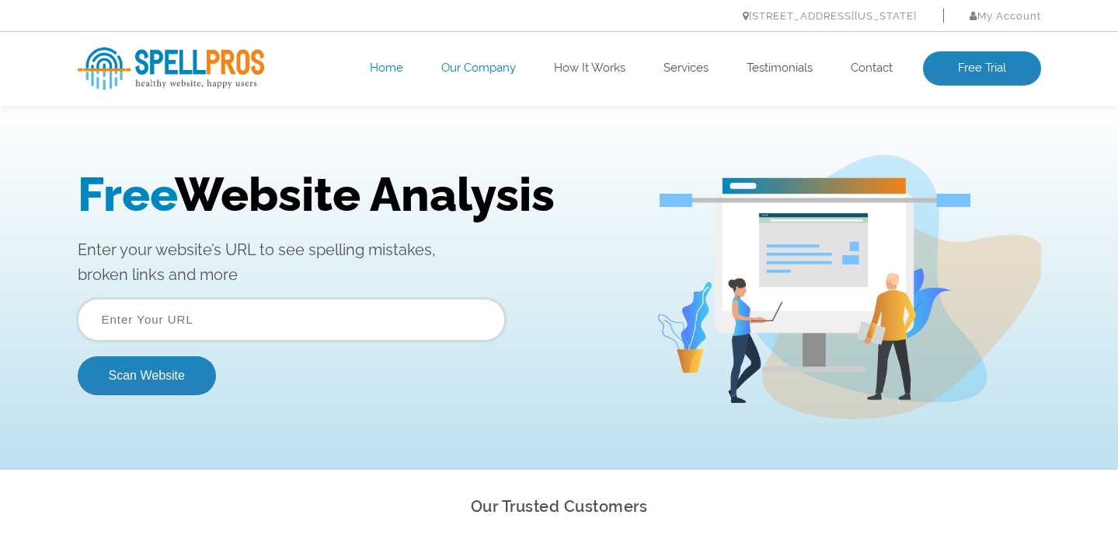
click at [481, 70] on link "Our Company" at bounding box center [478, 69] width 75 height 16
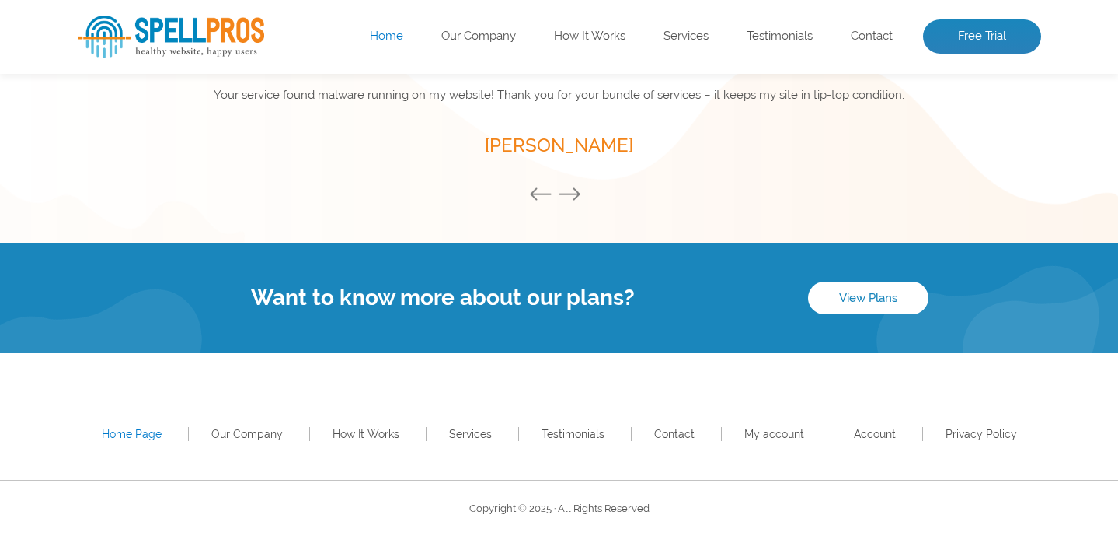
scroll to position [2263, 0]
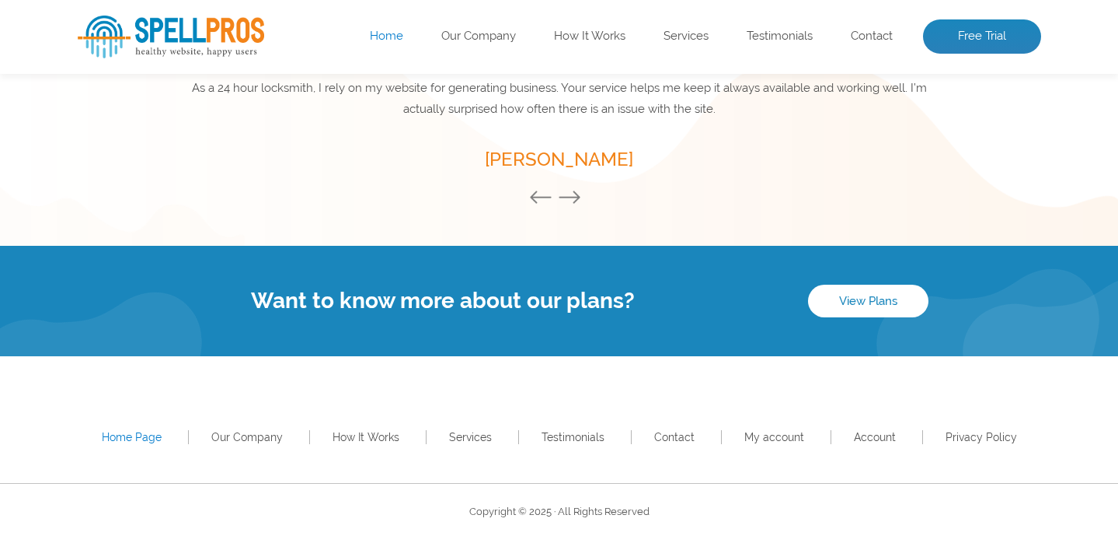
click at [198, 47] on img at bounding box center [171, 37] width 187 height 43
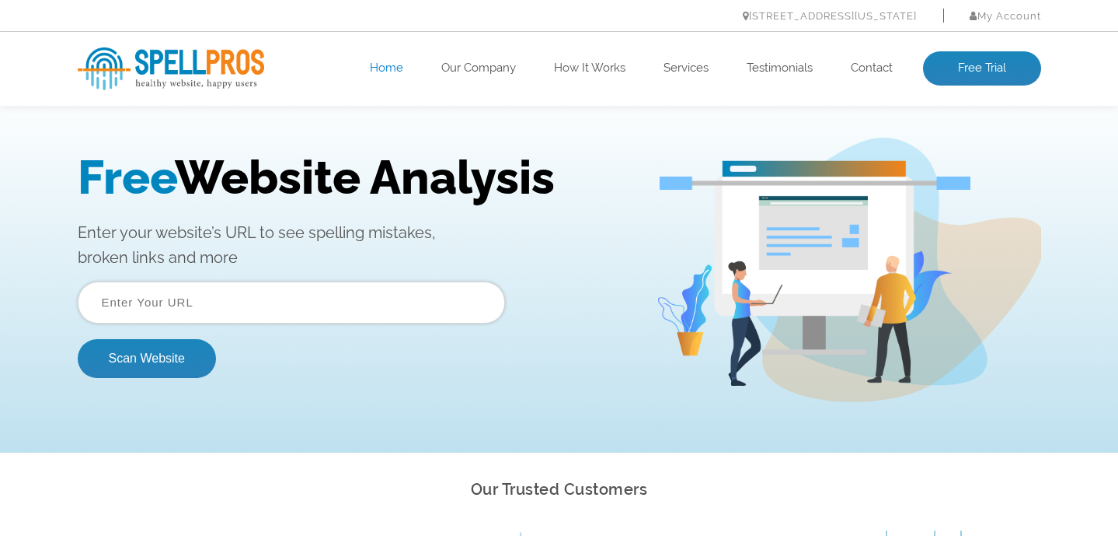
scroll to position [20, 0]
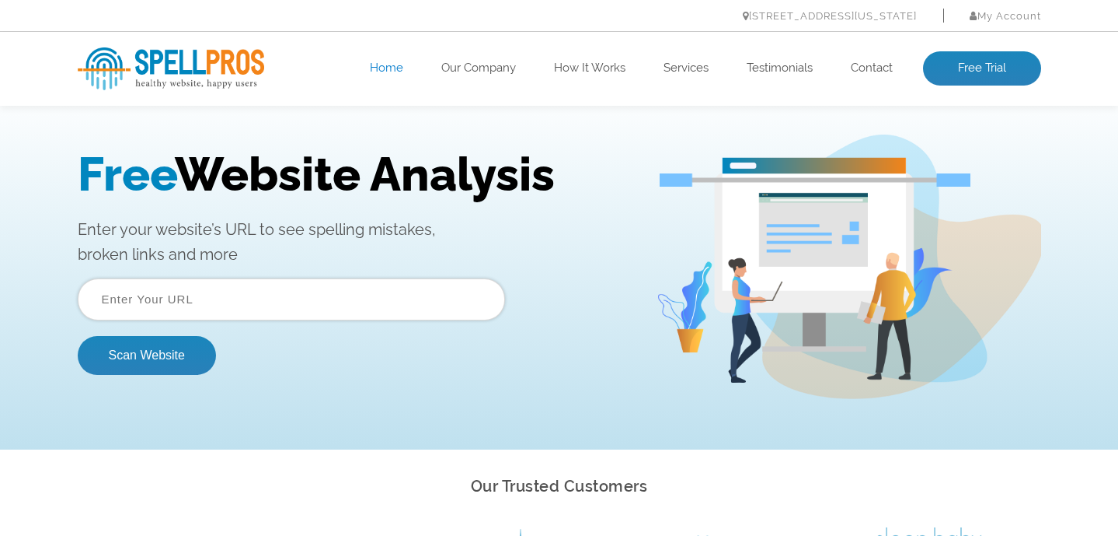
click at [214, 284] on input "text" at bounding box center [291, 299] width 427 height 42
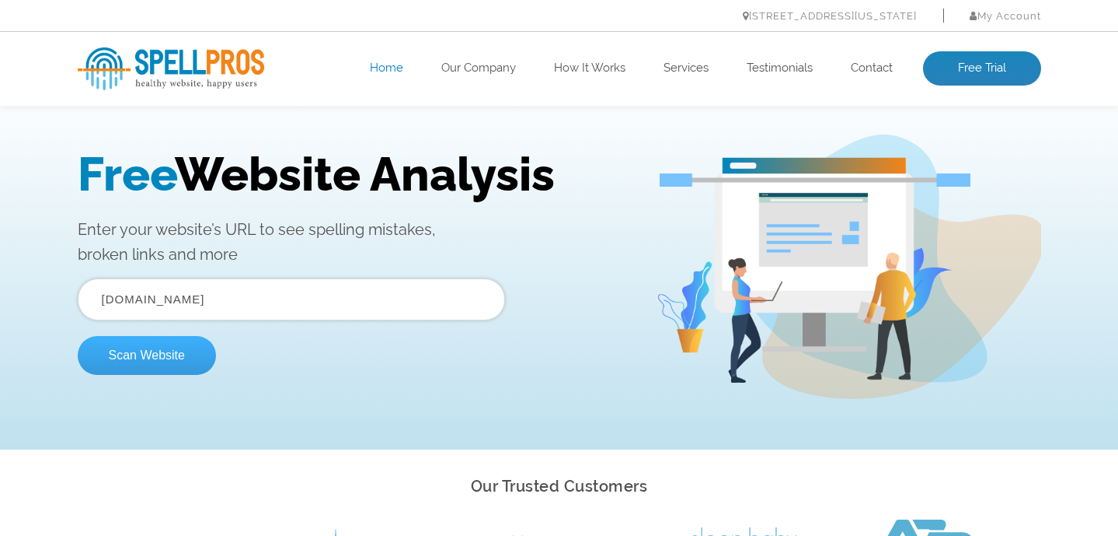
type input "hufflegal.com"
click at [156, 356] on button "Scan Website" at bounding box center [147, 355] width 138 height 39
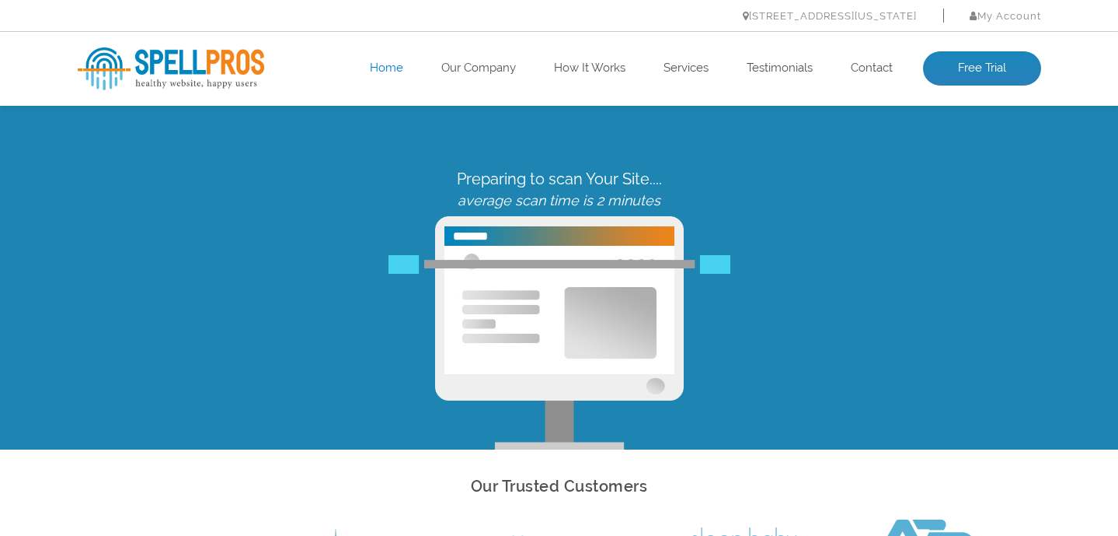
scroll to position [0, 0]
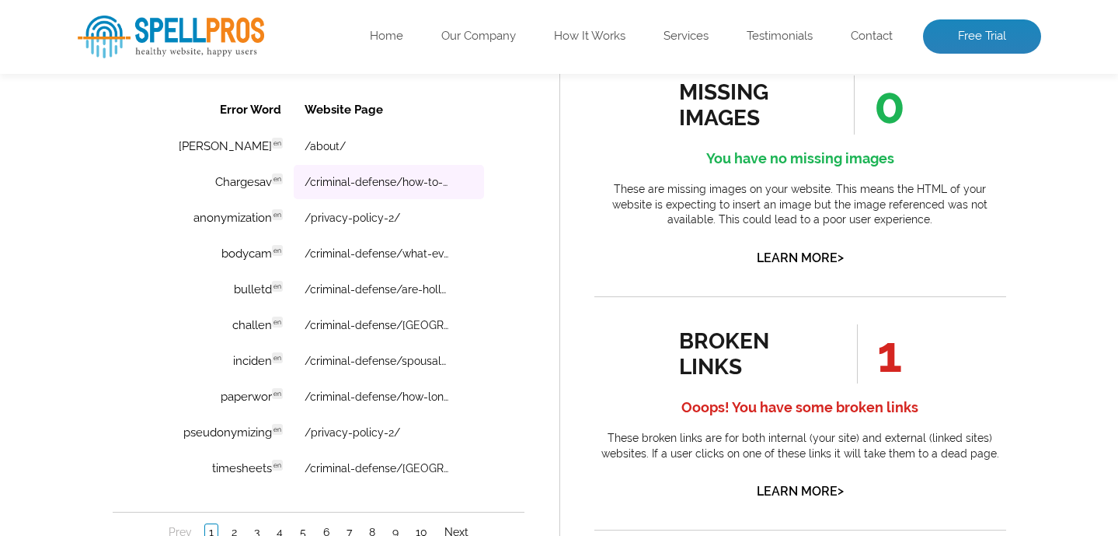
scroll to position [1108, 0]
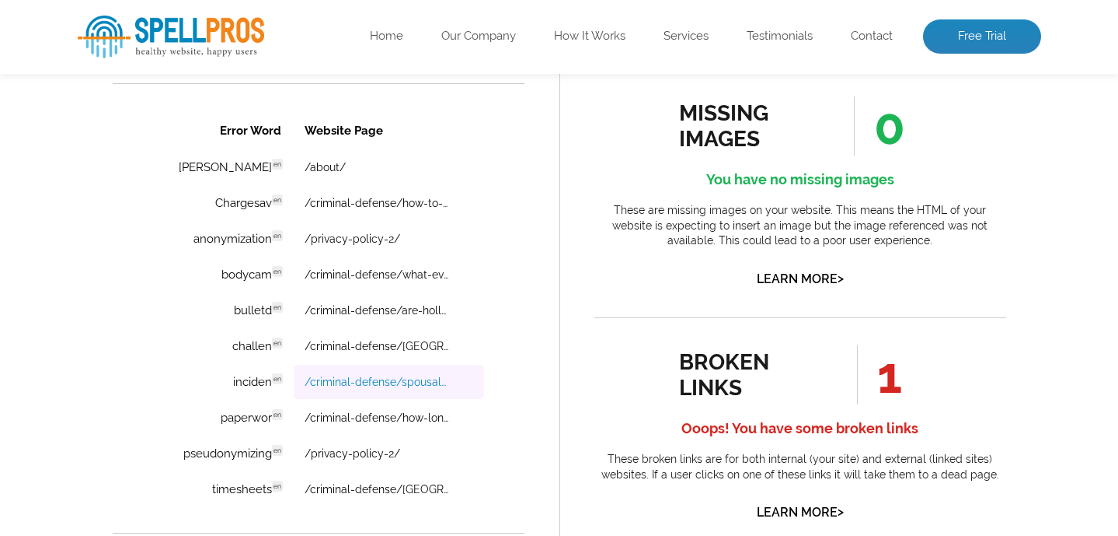
click at [375, 381] on link "/criminal-defense/spousal-abuse-in-[US_STATE]/" at bounding box center [376, 381] width 144 height 12
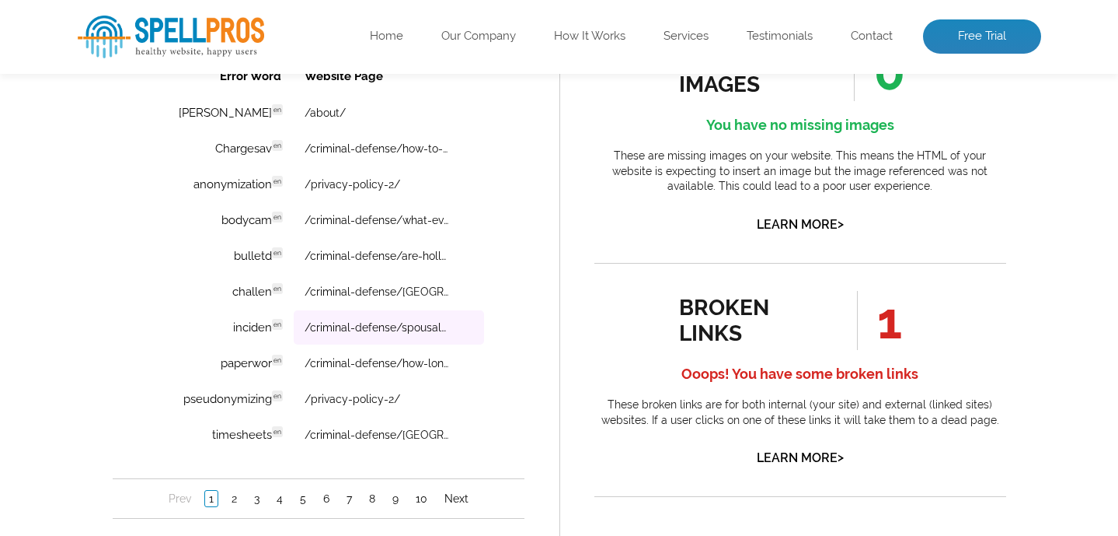
scroll to position [1167, 0]
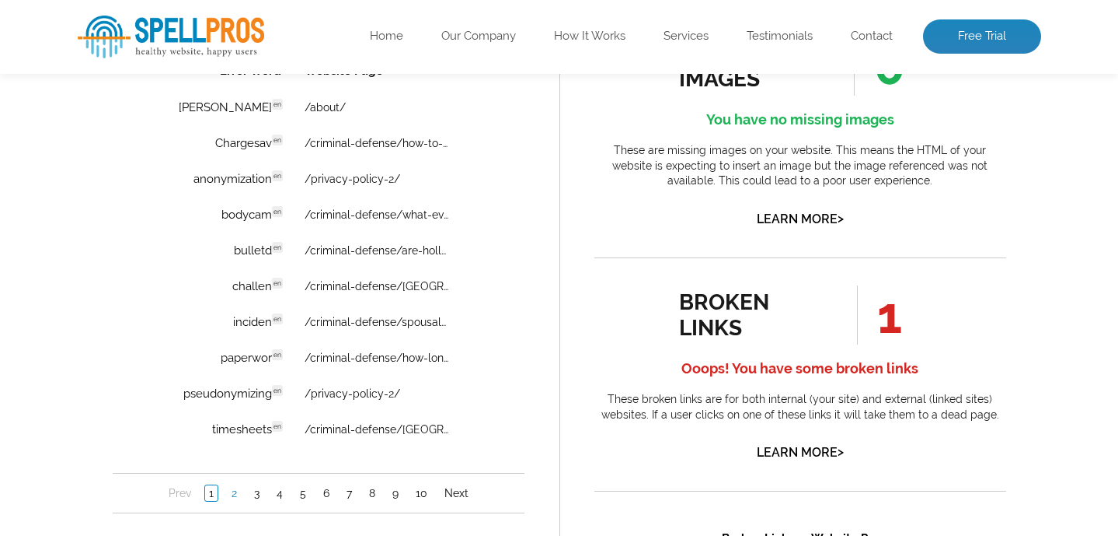
click at [237, 496] on link "2" at bounding box center [233, 493] width 13 height 16
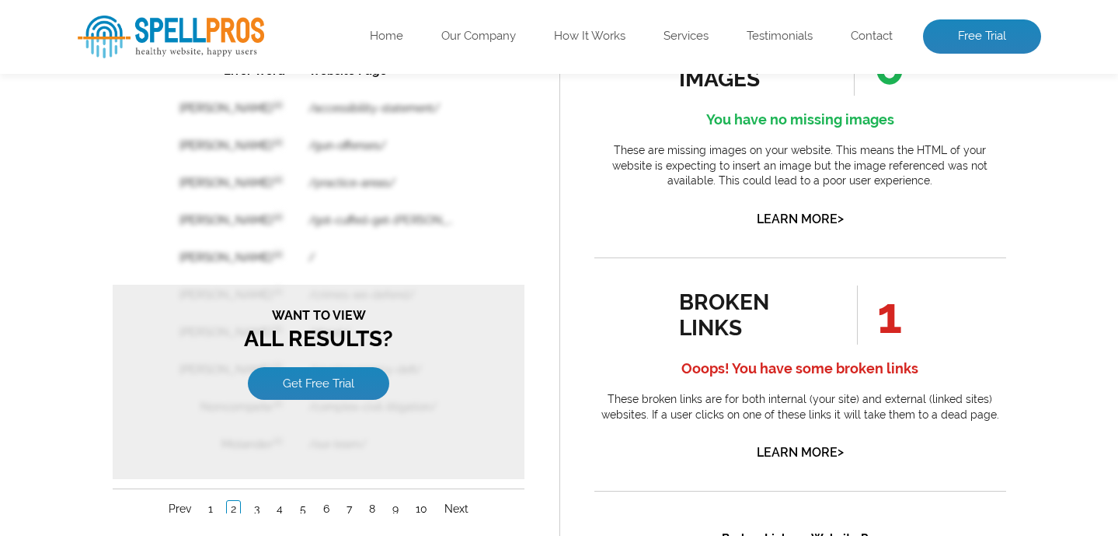
scroll to position [0, 0]
click at [208, 509] on link "1" at bounding box center [210, 509] width 12 height 16
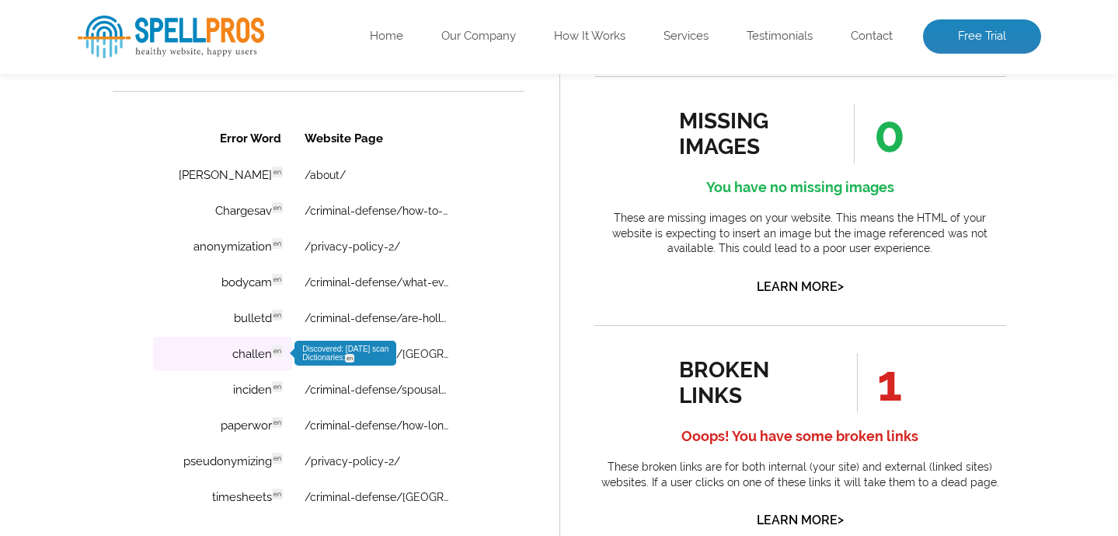
scroll to position [1090, 0]
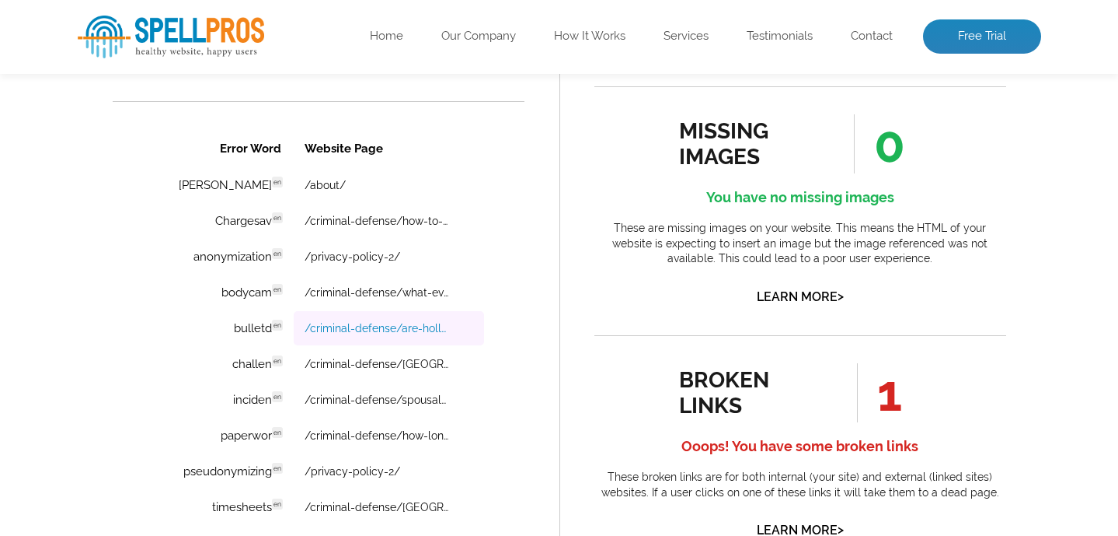
click at [389, 329] on link "/criminal-defense/are-hollow-points-legal-in-california/" at bounding box center [376, 328] width 144 height 12
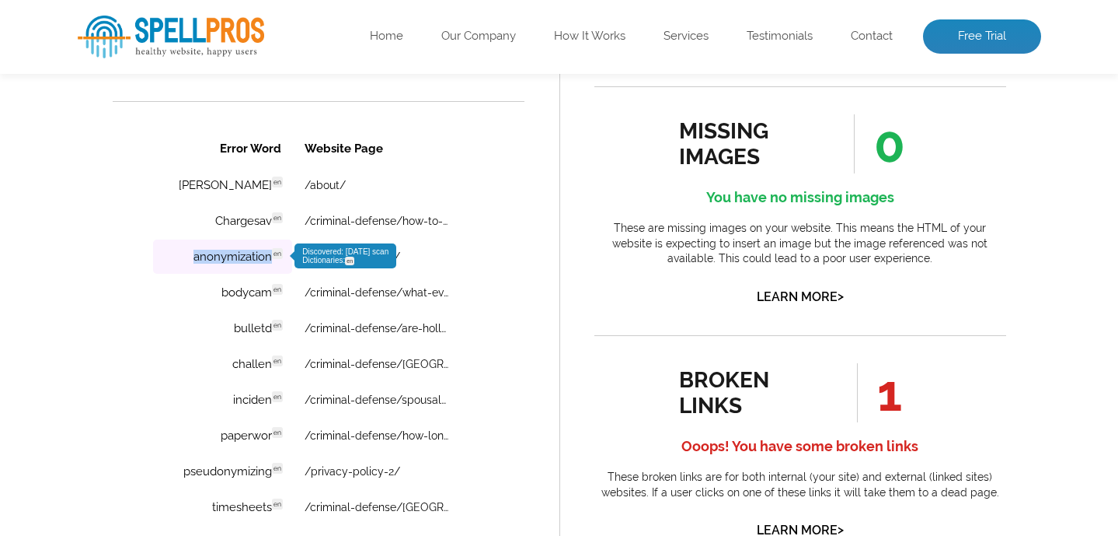
drag, startPoint x: 162, startPoint y: 258, endPoint x: 270, endPoint y: 260, distance: 107.3
click at [270, 260] on td "anonymization en Discovered: 08-13-2025 scan Dictionaries: en" at bounding box center [221, 256] width 139 height 34
copy td "anonymization"
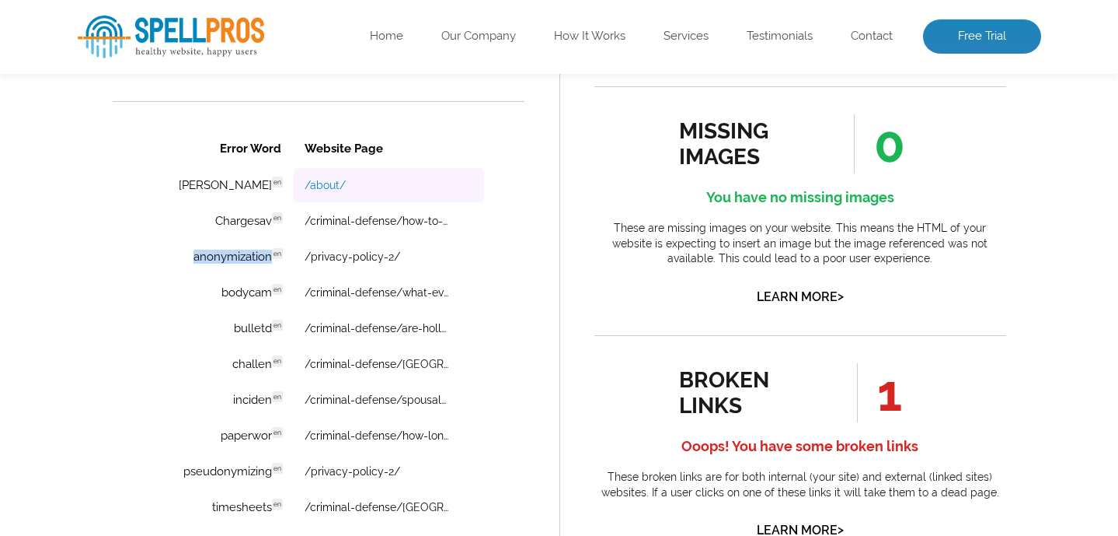
click at [325, 183] on link "/about/" at bounding box center [324, 185] width 41 height 12
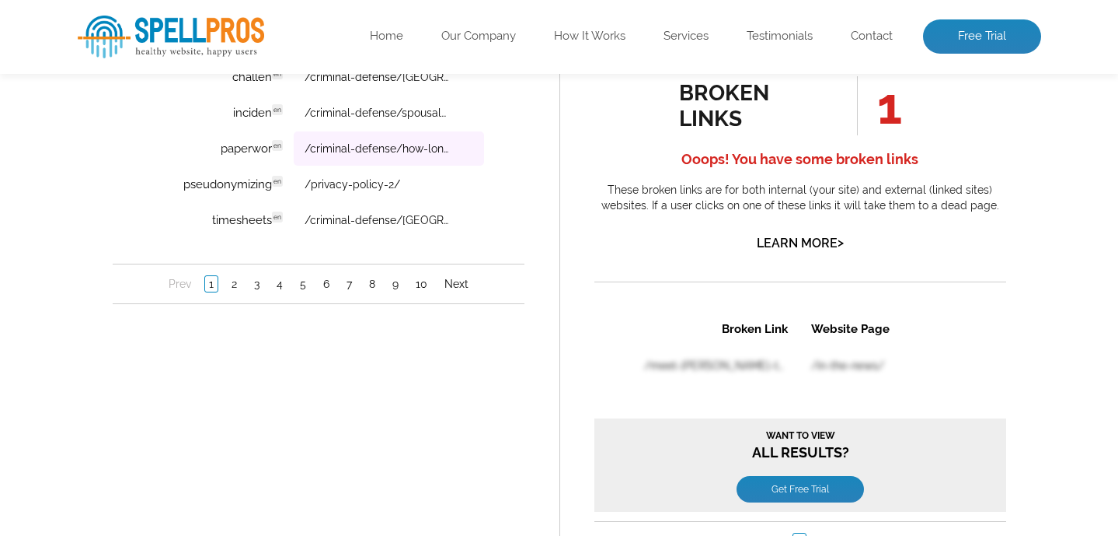
scroll to position [1353, 0]
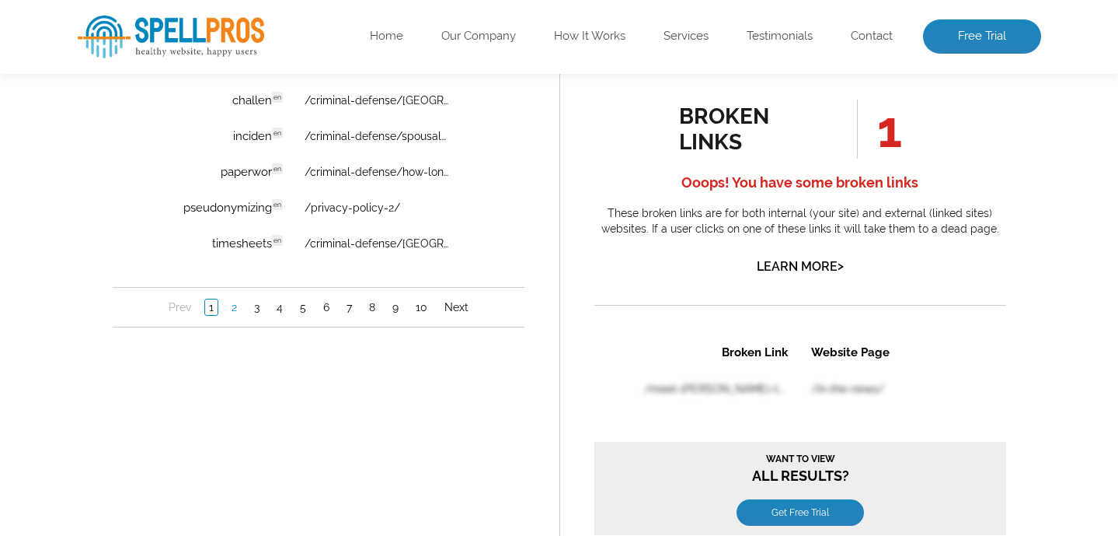
click at [233, 311] on link "2" at bounding box center [233, 308] width 13 height 16
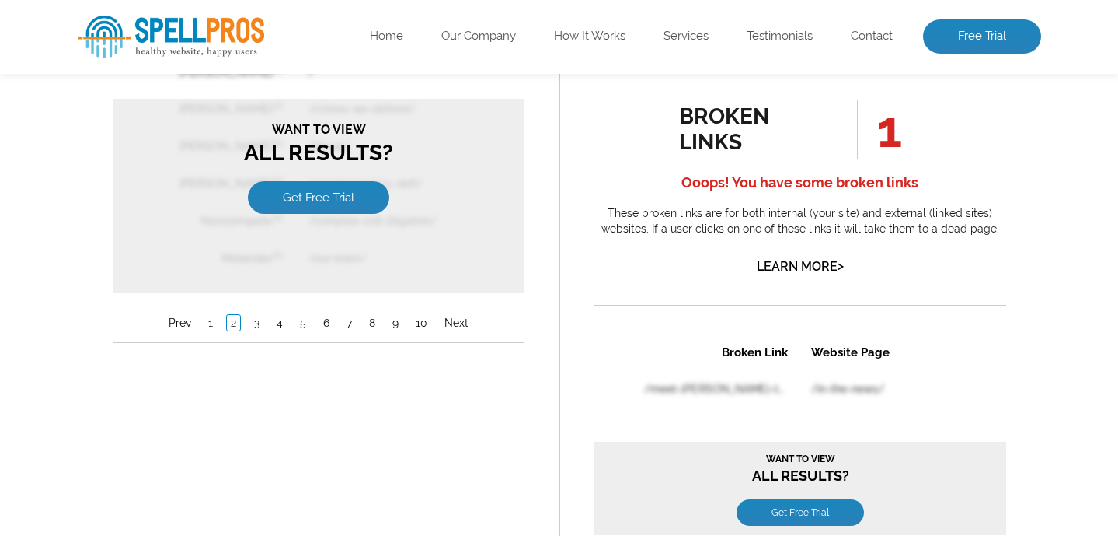
scroll to position [0, 0]
click at [315, 206] on link "Get Free Trial" at bounding box center [317, 198] width 141 height 33
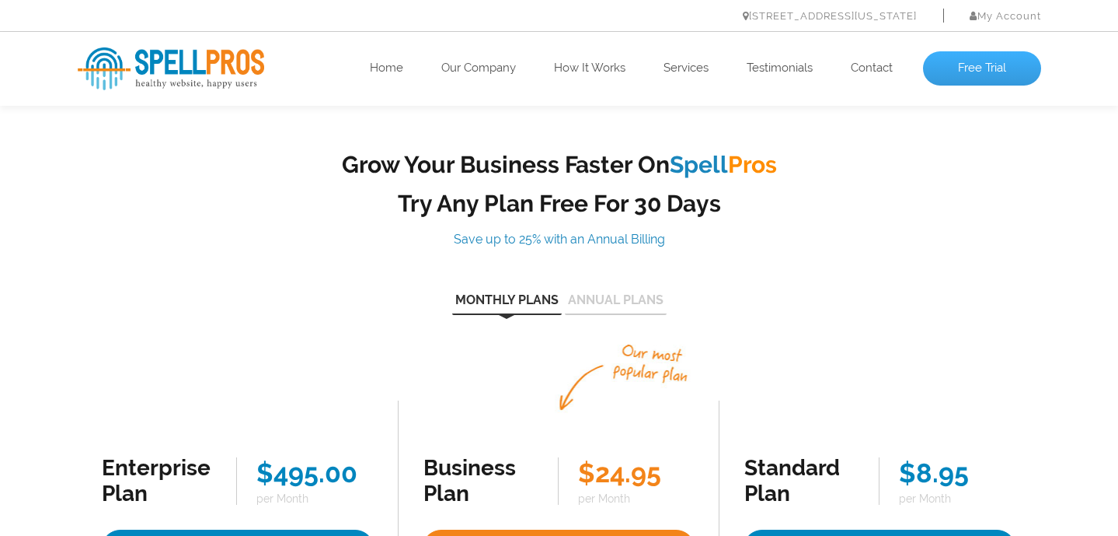
click at [961, 61] on link "Free Trial" at bounding box center [982, 68] width 118 height 34
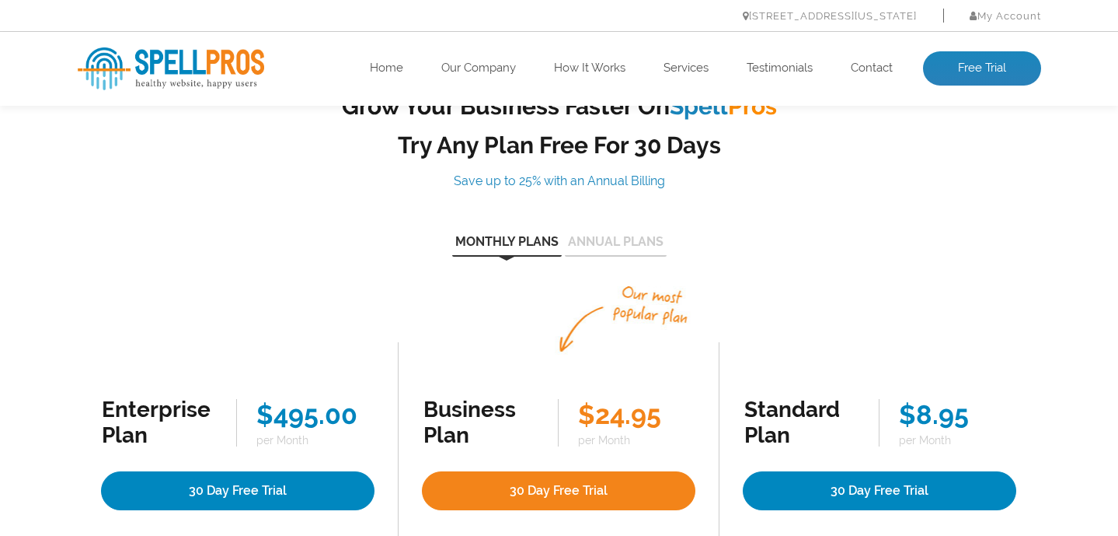
scroll to position [322, 0]
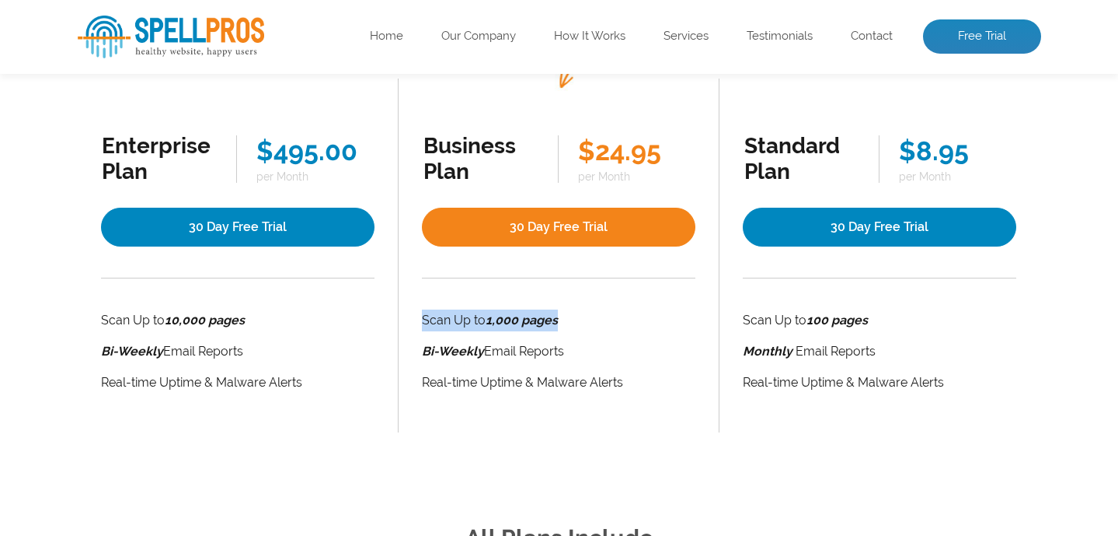
drag, startPoint x: 420, startPoint y: 320, endPoint x: 619, endPoint y: 320, distance: 199.0
click at [621, 320] on li "Business Plan $24.95 per Month 30 Day Free Trial Scan Up to 1,000 pages Bi-Week…" at bounding box center [558, 256] width 321 height 354
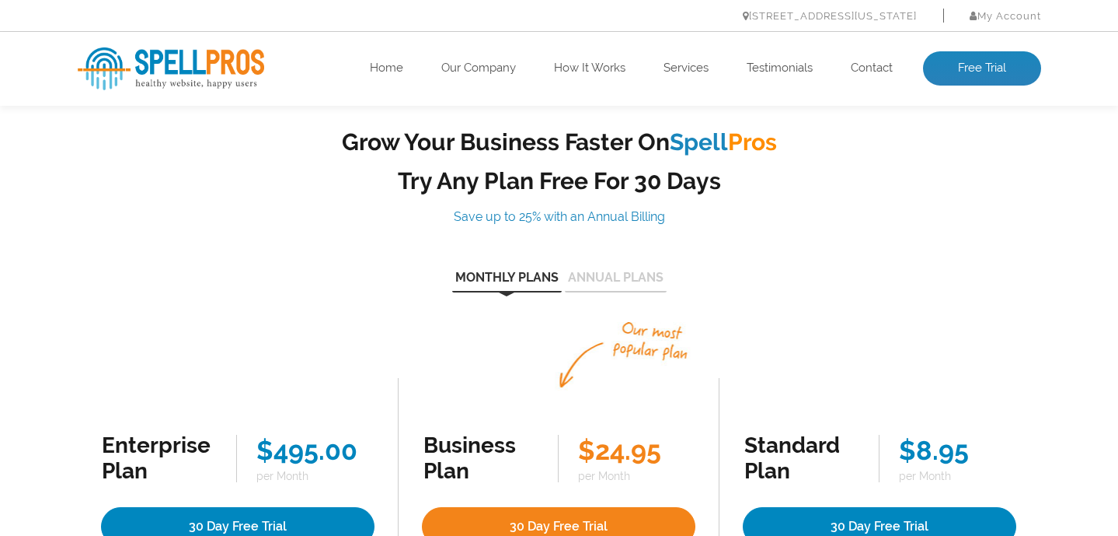
scroll to position [19, 0]
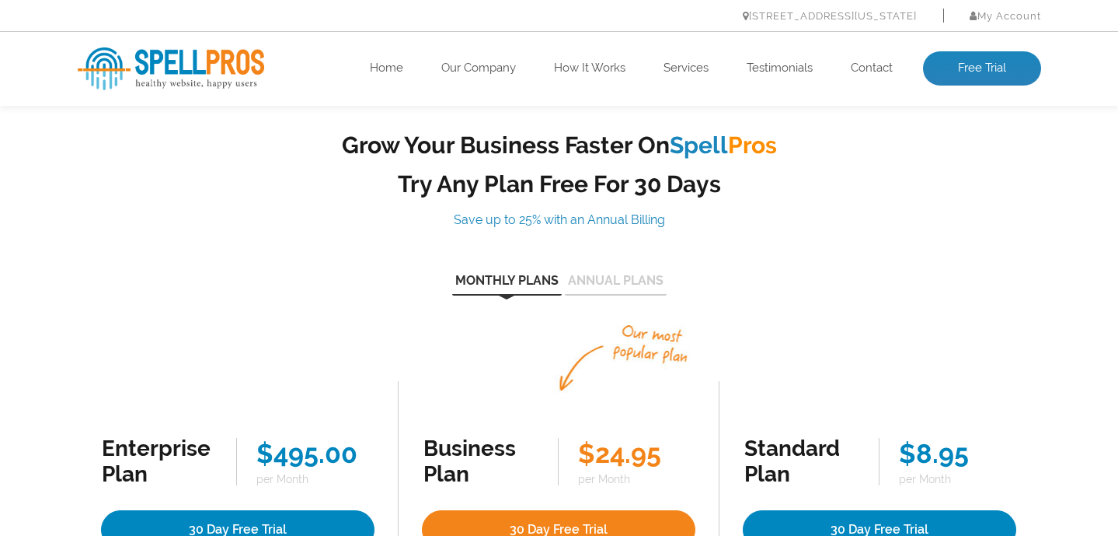
click at [202, 60] on img at bounding box center [171, 68] width 187 height 43
